Goal: Transaction & Acquisition: Book appointment/travel/reservation

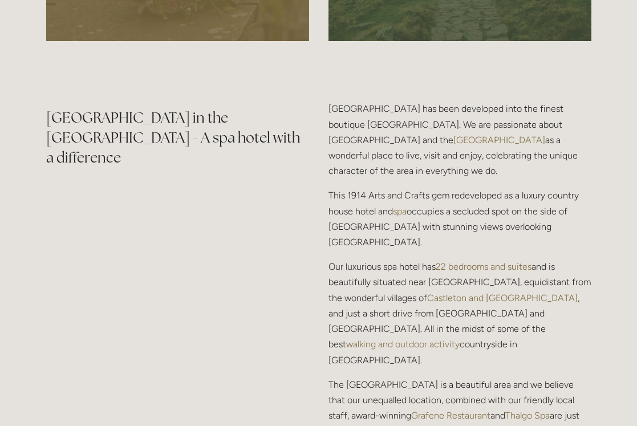
scroll to position [1322, 0]
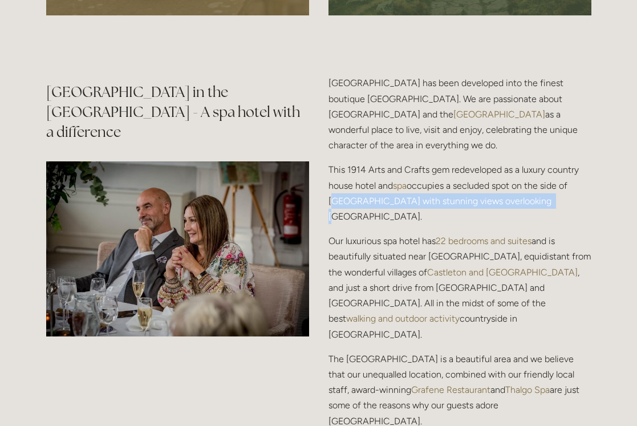
drag, startPoint x: 636, startPoint y: 188, endPoint x: 636, endPoint y: 205, distance: 17.7
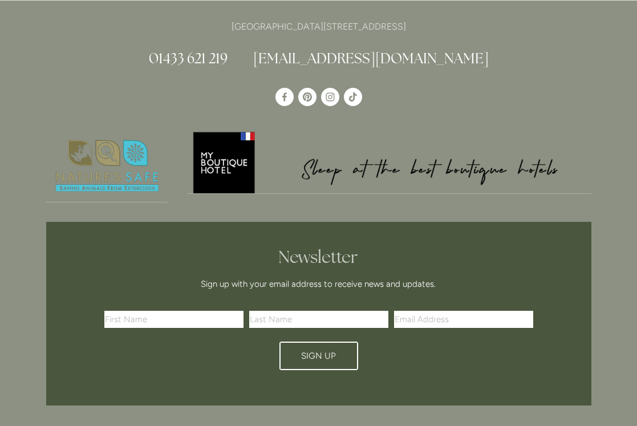
scroll to position [3403, 0]
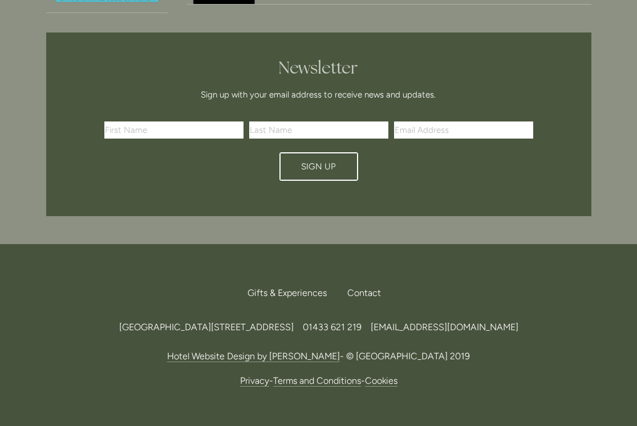
click at [332, 375] on link "Terms and Conditions" at bounding box center [317, 380] width 88 height 11
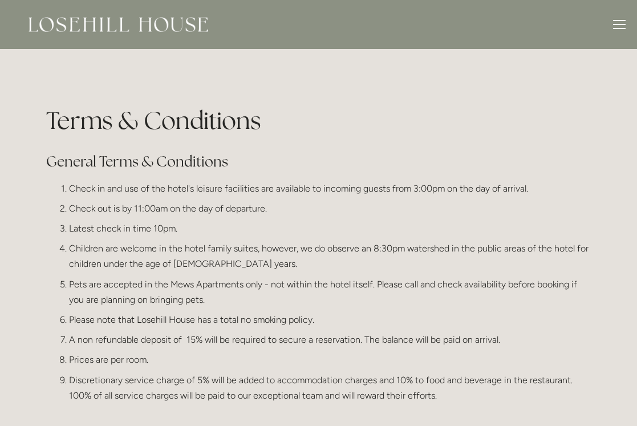
click at [620, 27] on div at bounding box center [619, 26] width 13 height 13
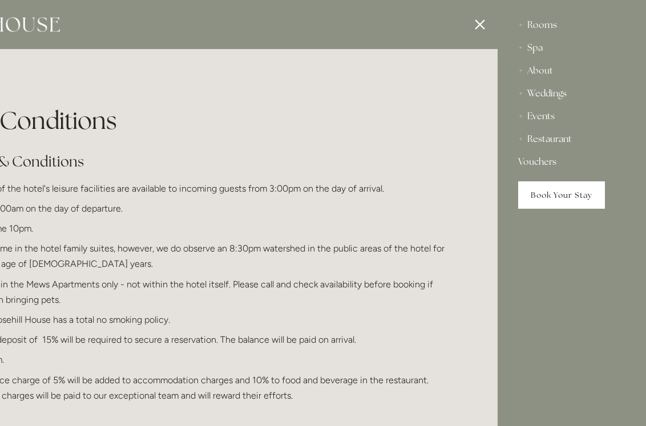
click at [550, 202] on link "Book Your Stay" at bounding box center [561, 194] width 87 height 27
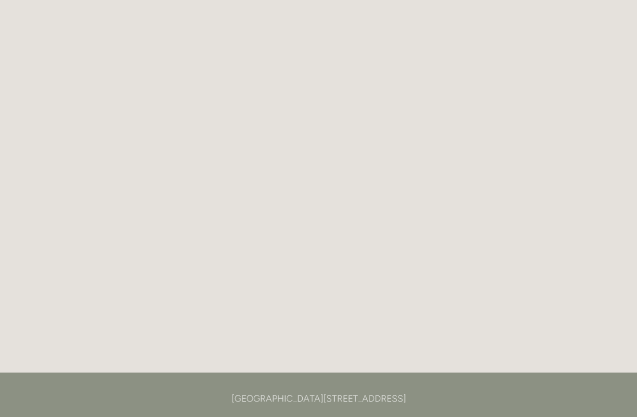
scroll to position [2359, 0]
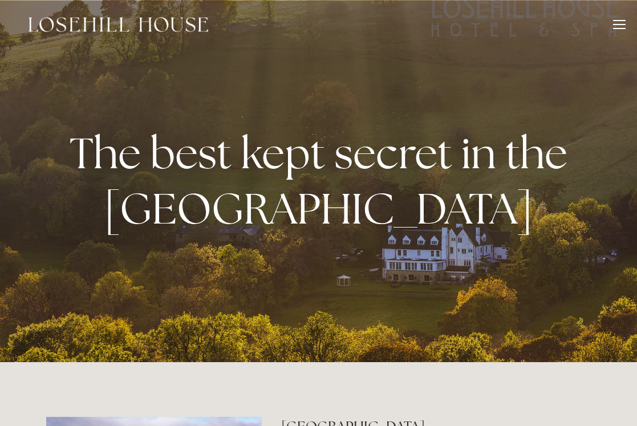
click at [615, 25] on div at bounding box center [619, 24] width 13 height 1
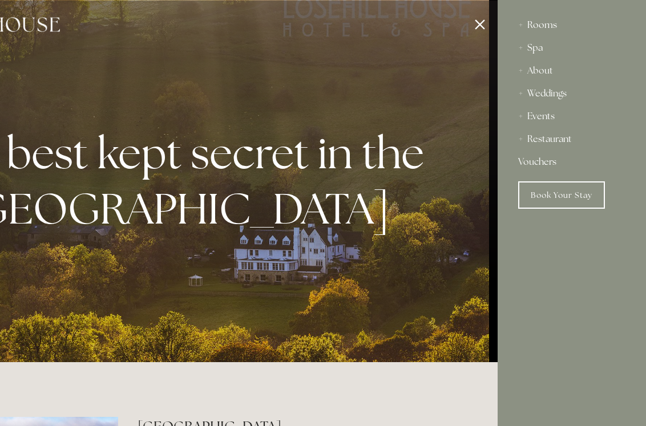
click at [539, 24] on div "Rooms" at bounding box center [571, 25] width 107 height 23
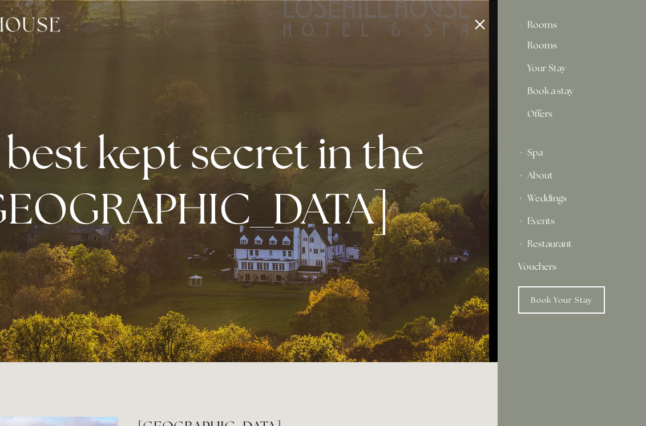
click at [540, 46] on link "Rooms" at bounding box center [571, 48] width 89 height 14
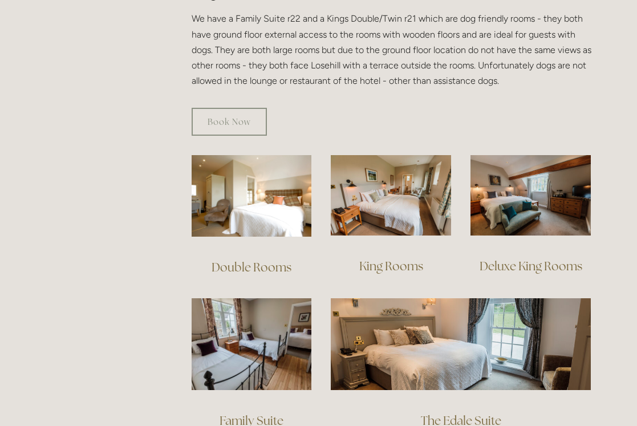
scroll to position [663, 0]
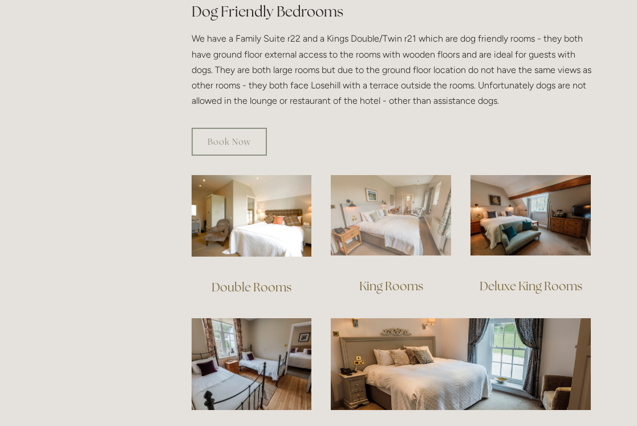
click at [428, 206] on img at bounding box center [391, 215] width 120 height 80
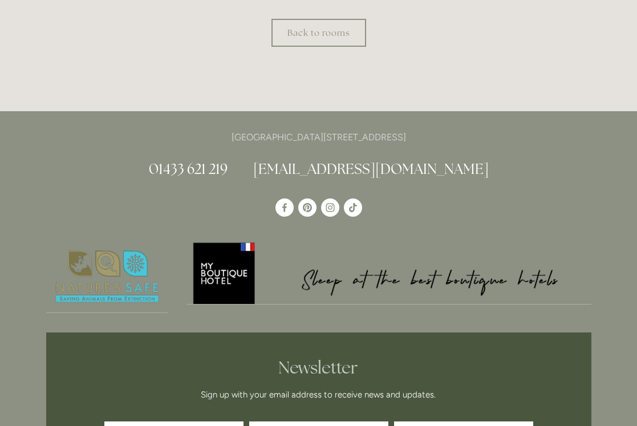
scroll to position [619, 0]
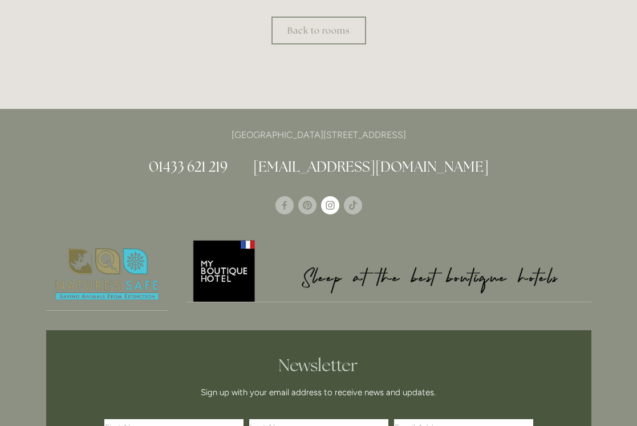
click at [330, 201] on use "Instagram" at bounding box center [330, 205] width 9 height 9
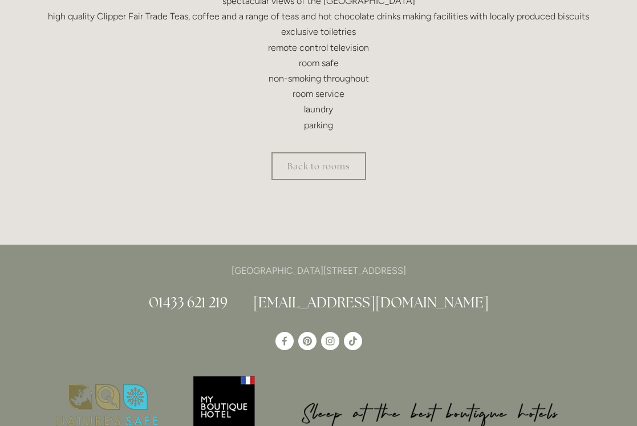
scroll to position [632, 0]
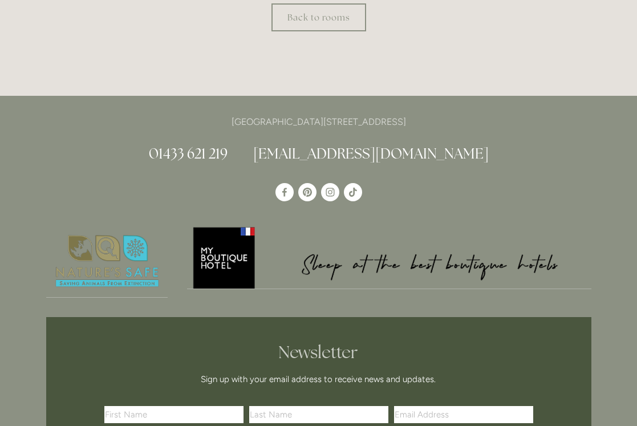
drag, startPoint x: 452, startPoint y: 119, endPoint x: 413, endPoint y: 119, distance: 38.2
click at [413, 119] on p "[GEOGRAPHIC_DATA][STREET_ADDRESS]" at bounding box center [318, 121] width 545 height 15
copy p "S33 6AF"
